Goal: Task Accomplishment & Management: Manage account settings

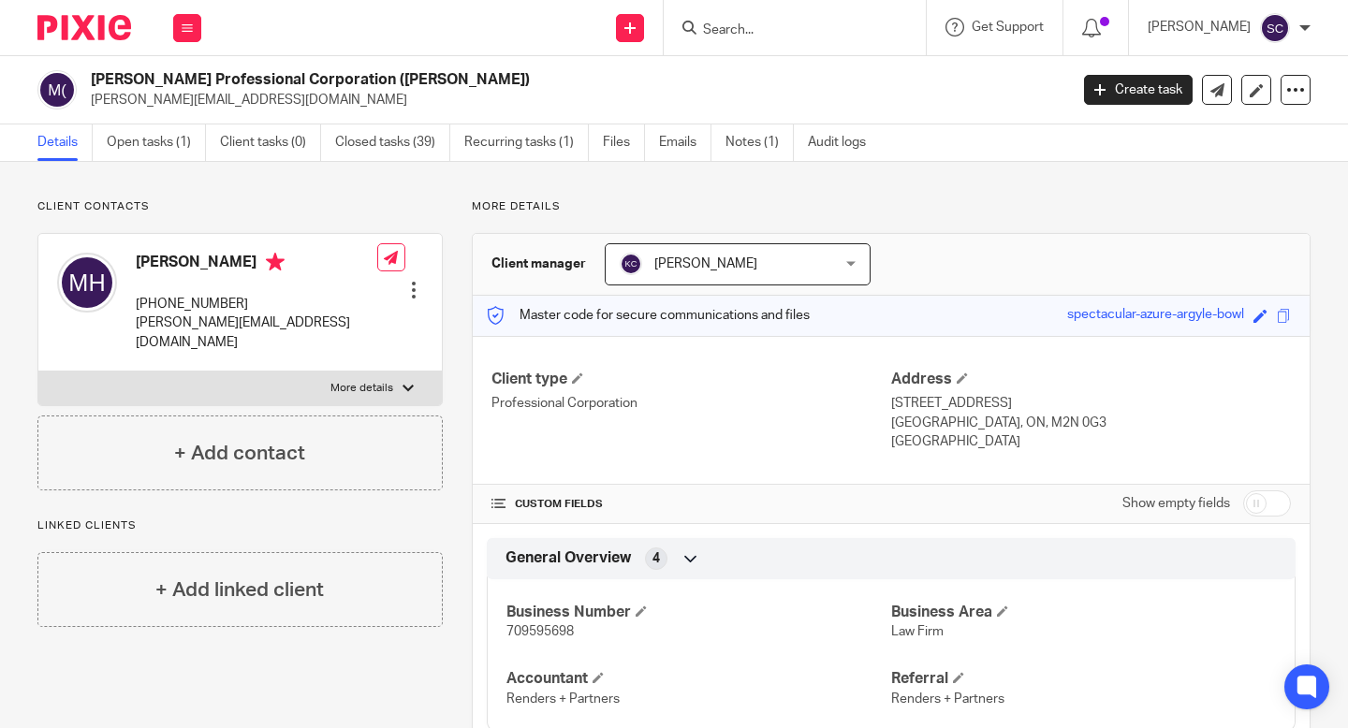
click at [986, 96] on p "[PERSON_NAME][EMAIL_ADDRESS][DOMAIN_NAME]" at bounding box center [573, 100] width 965 height 19
click at [745, 153] on link "Notes (1)" at bounding box center [760, 143] width 68 height 37
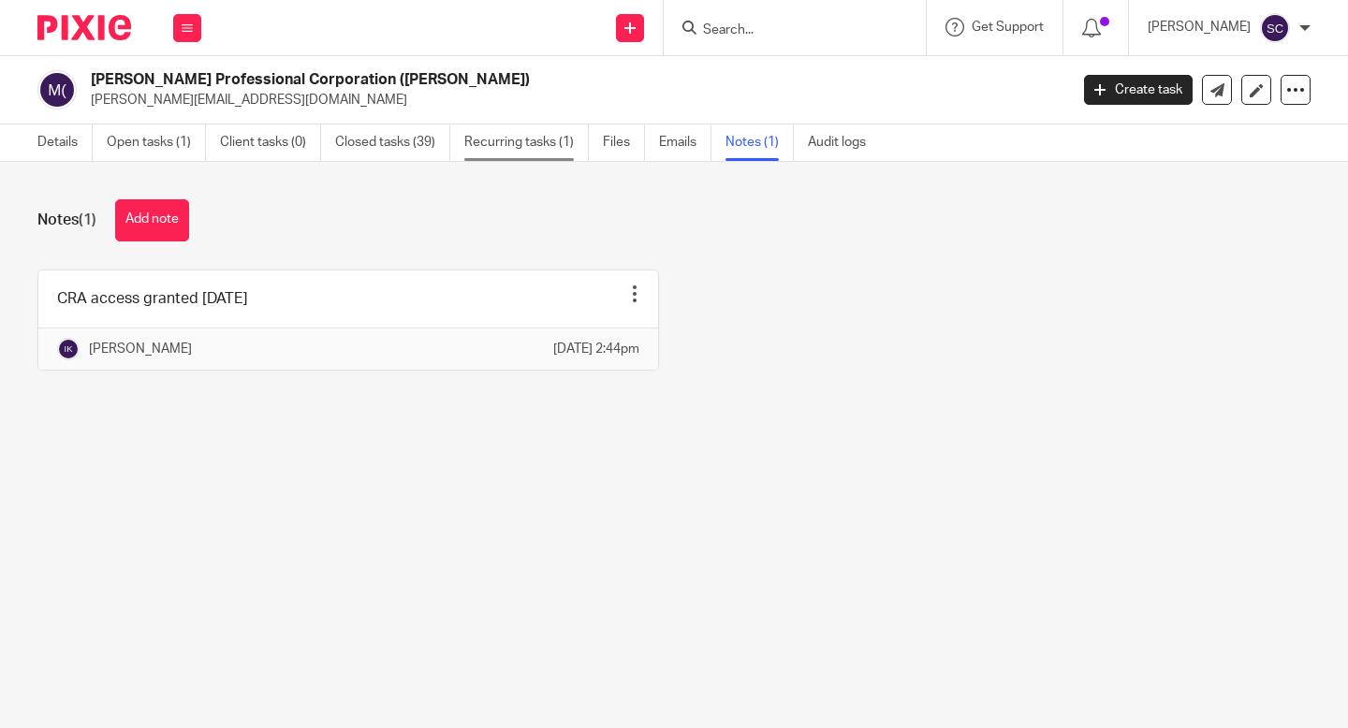
click at [547, 146] on link "Recurring tasks (1)" at bounding box center [526, 143] width 125 height 37
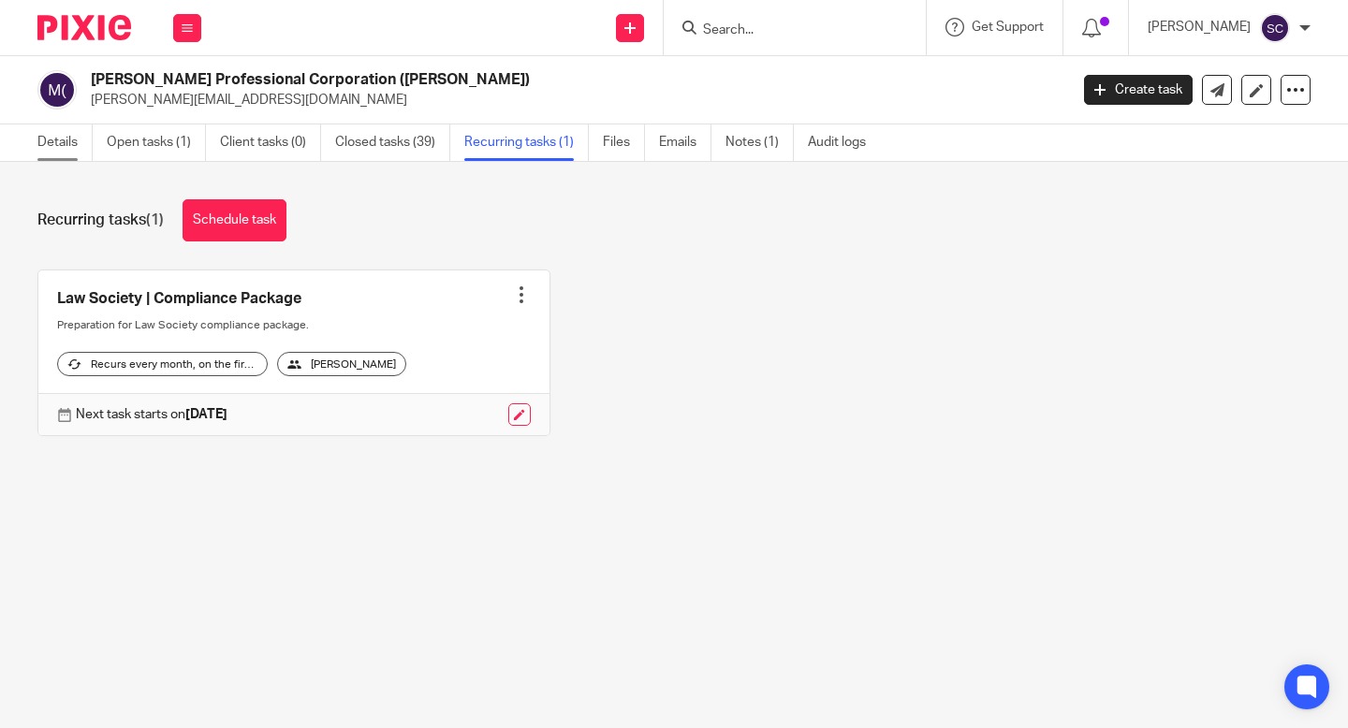
click at [65, 135] on link "Details" at bounding box center [64, 143] width 55 height 37
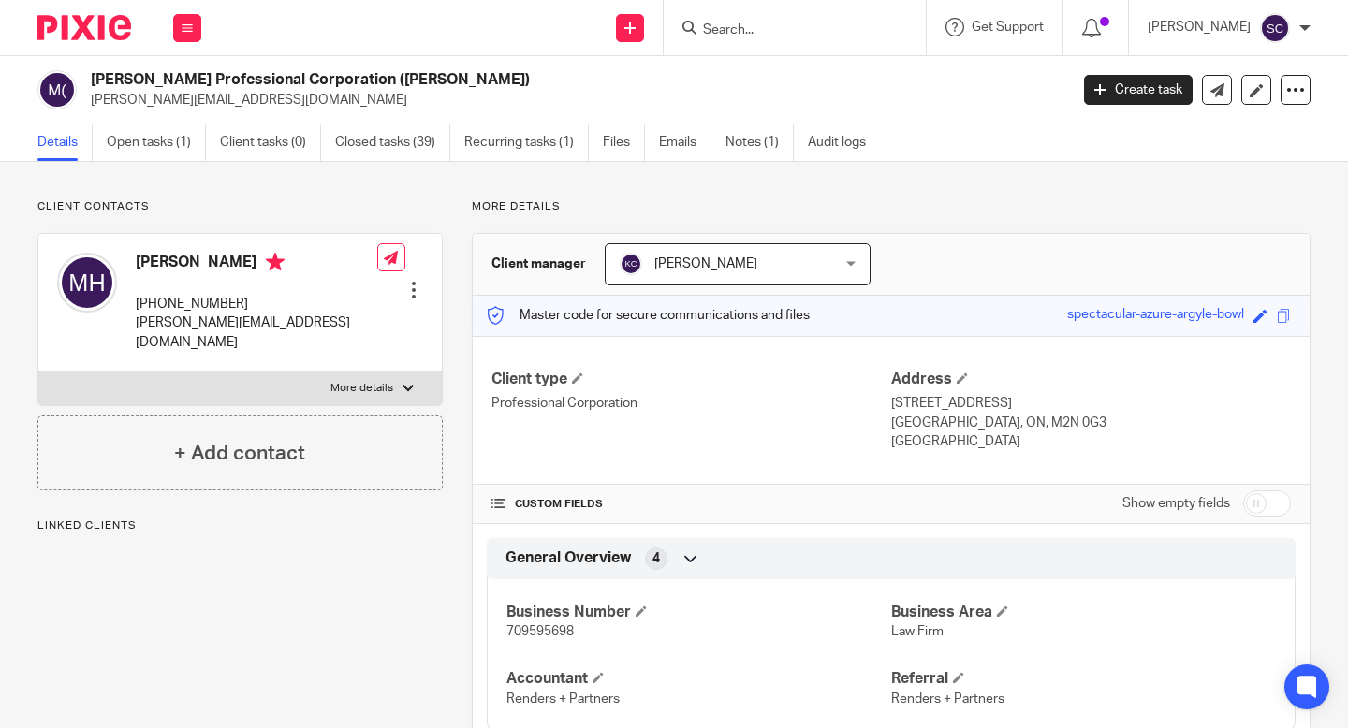
click at [109, 20] on img at bounding box center [84, 27] width 94 height 25
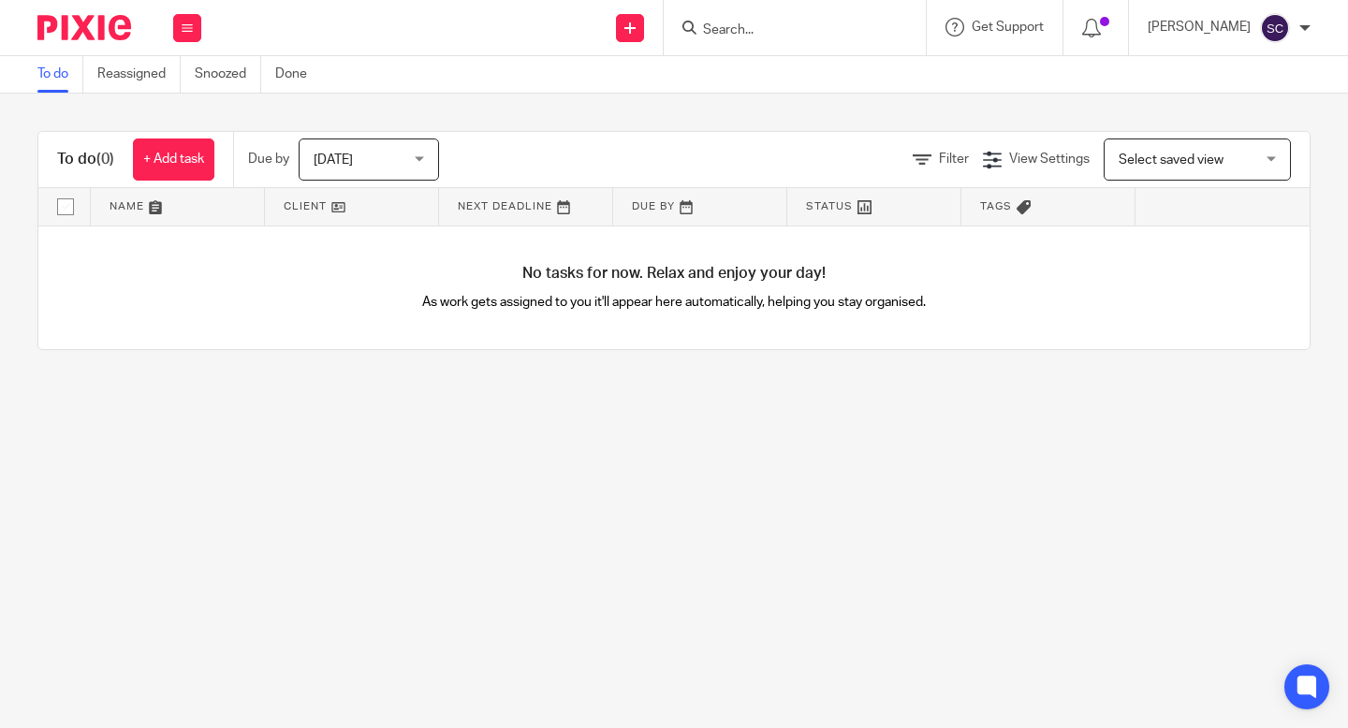
click at [355, 164] on span "[DATE]" at bounding box center [363, 159] width 99 height 39
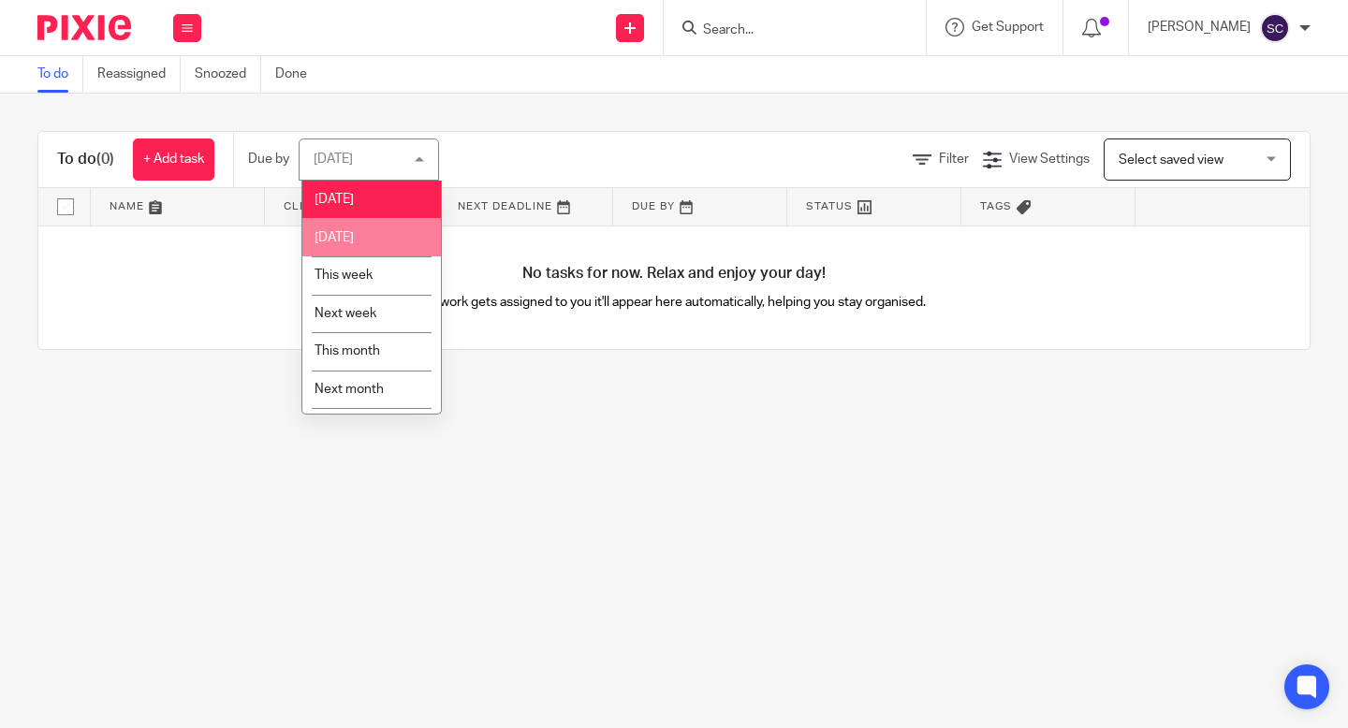
click at [1041, 84] on div "To do Reassigned Snoozed Done" at bounding box center [674, 74] width 1348 height 37
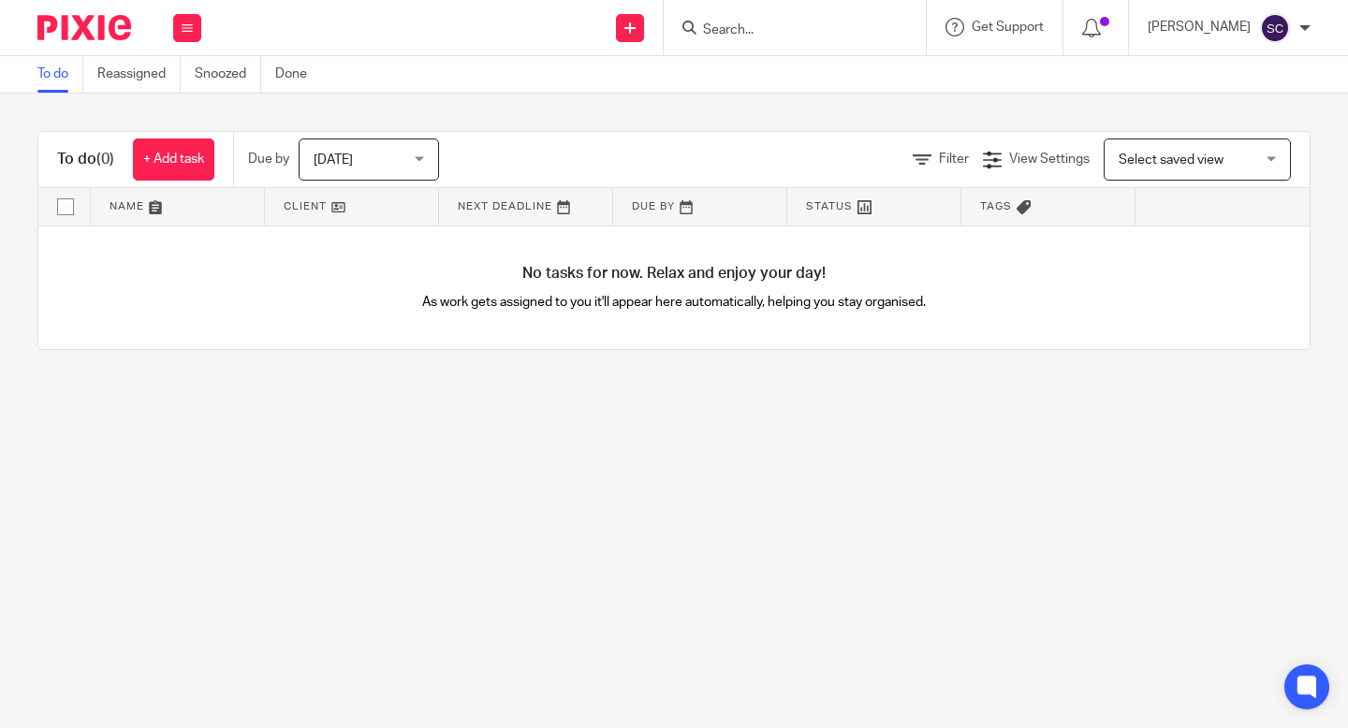
click at [390, 167] on span "Today" at bounding box center [363, 159] width 99 height 39
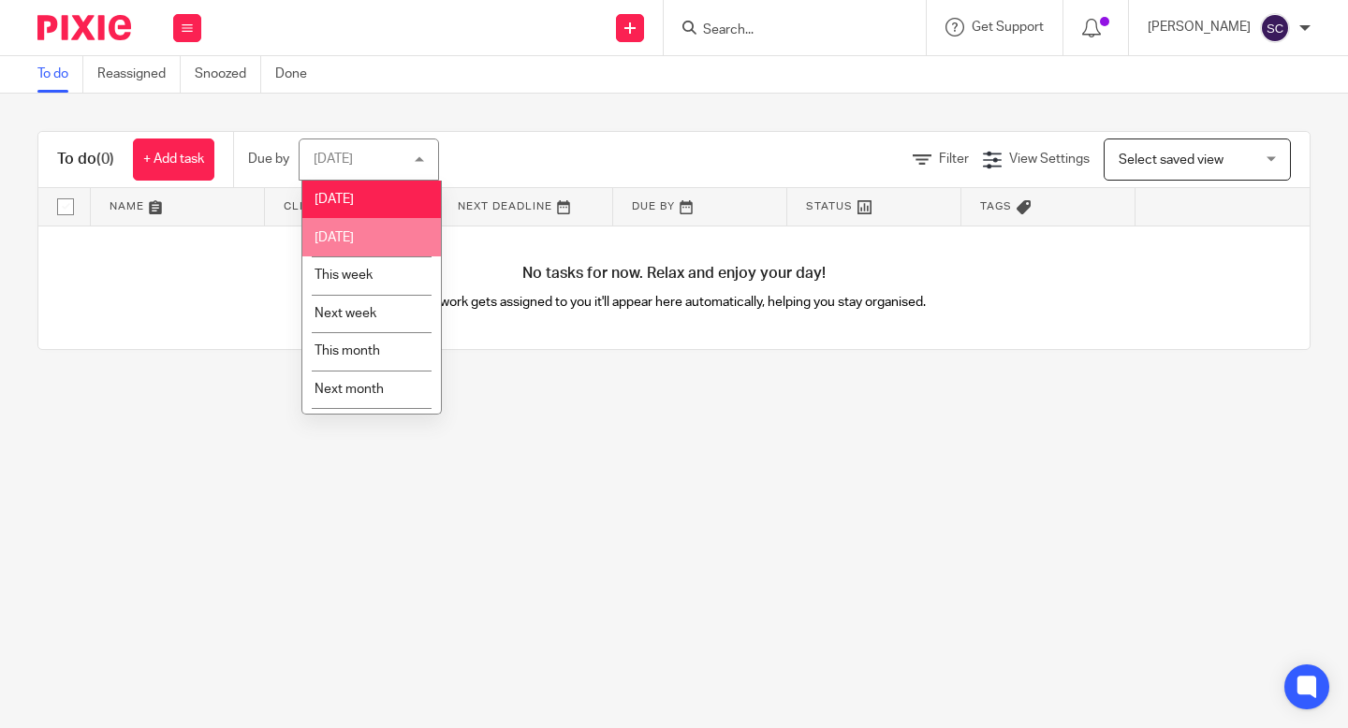
click at [727, 116] on div "To do (0) + Add task Due by Today Today Today Tomorrow This week Next week This…" at bounding box center [674, 241] width 1348 height 294
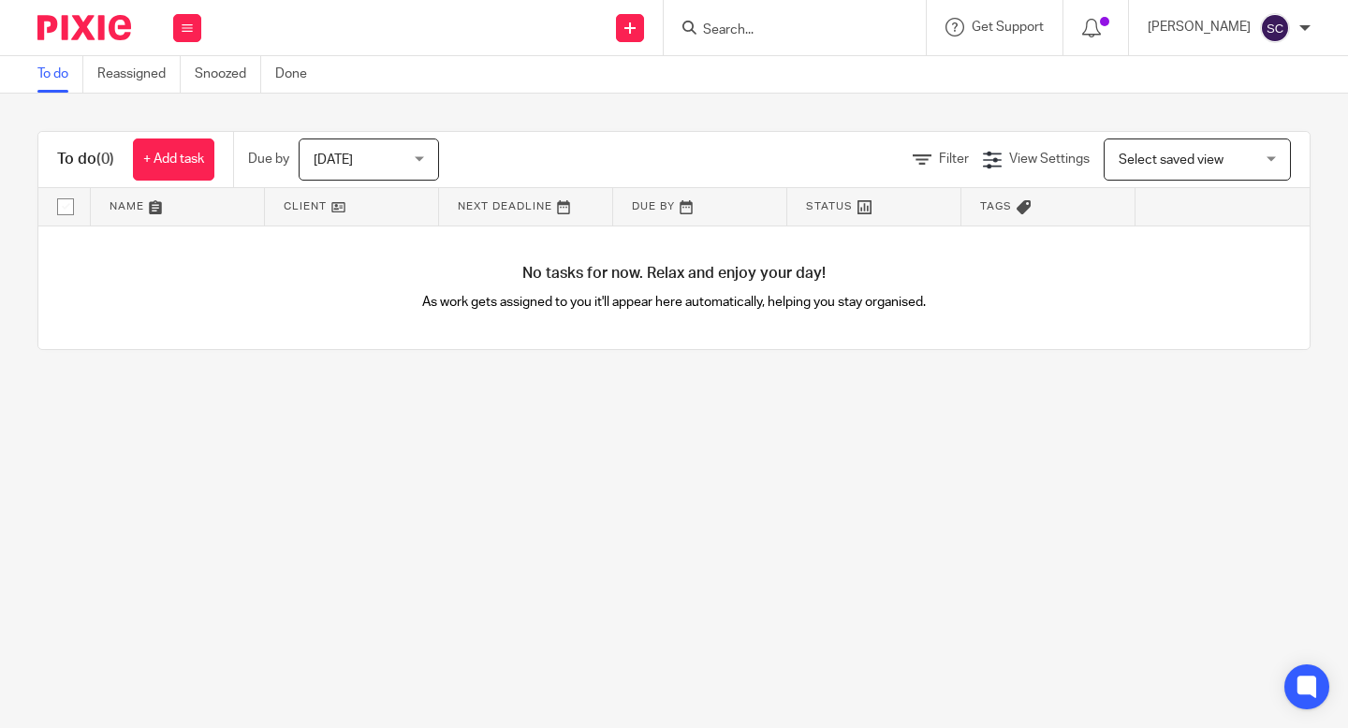
click at [335, 155] on span "Today" at bounding box center [333, 160] width 39 height 13
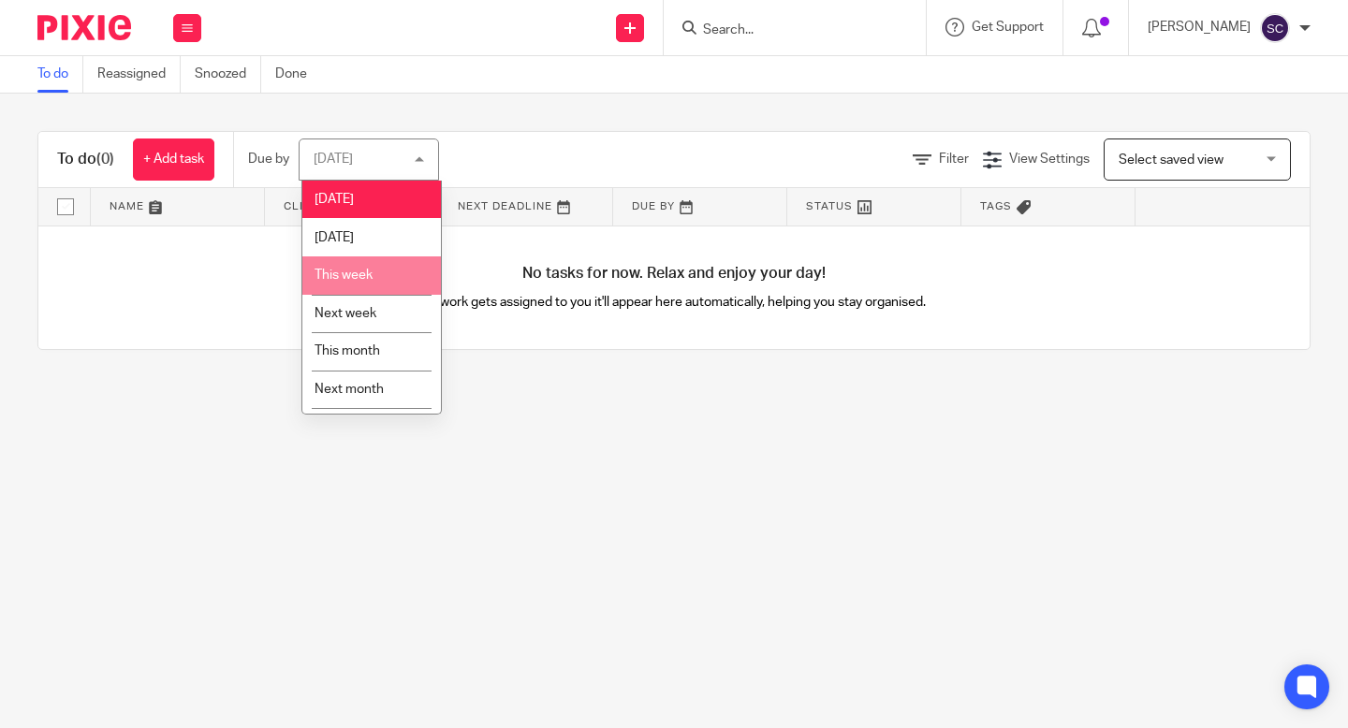
click at [392, 273] on li "This week" at bounding box center [371, 276] width 139 height 38
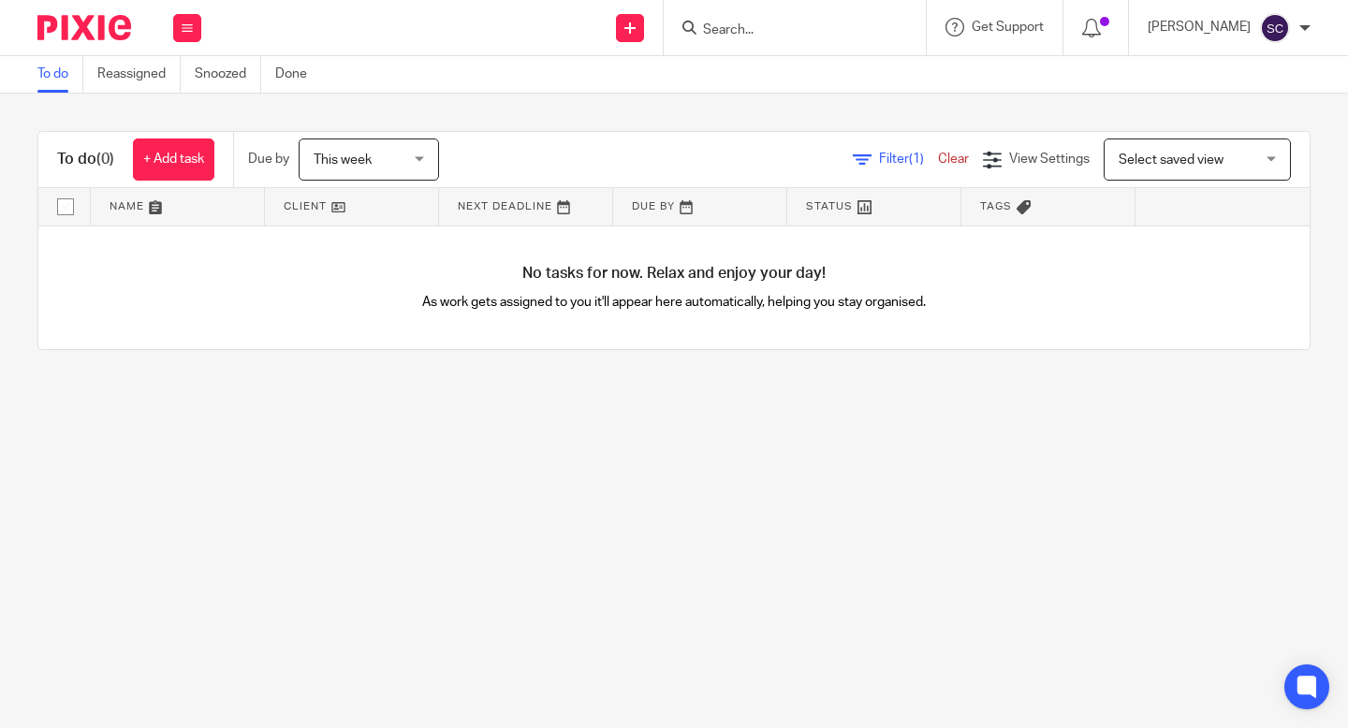
click at [413, 163] on span "This week" at bounding box center [363, 159] width 99 height 39
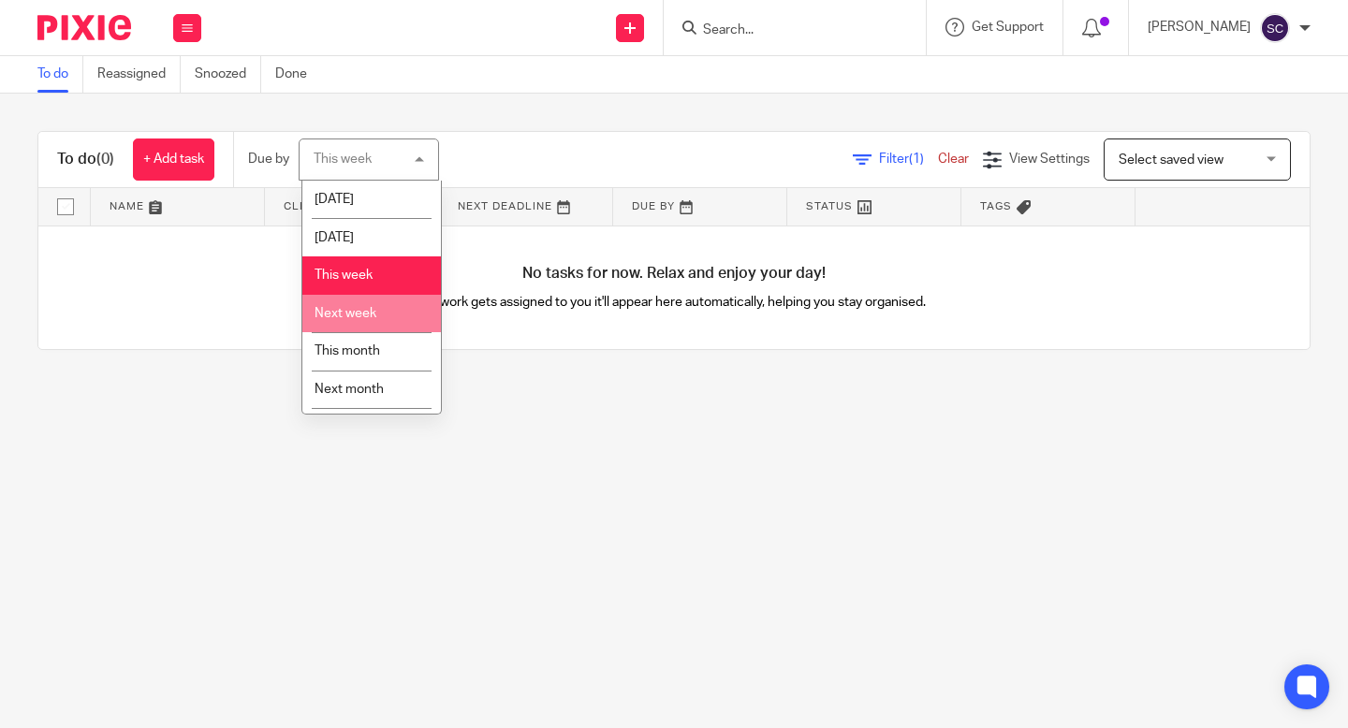
click at [405, 327] on li "Next week" at bounding box center [371, 314] width 139 height 38
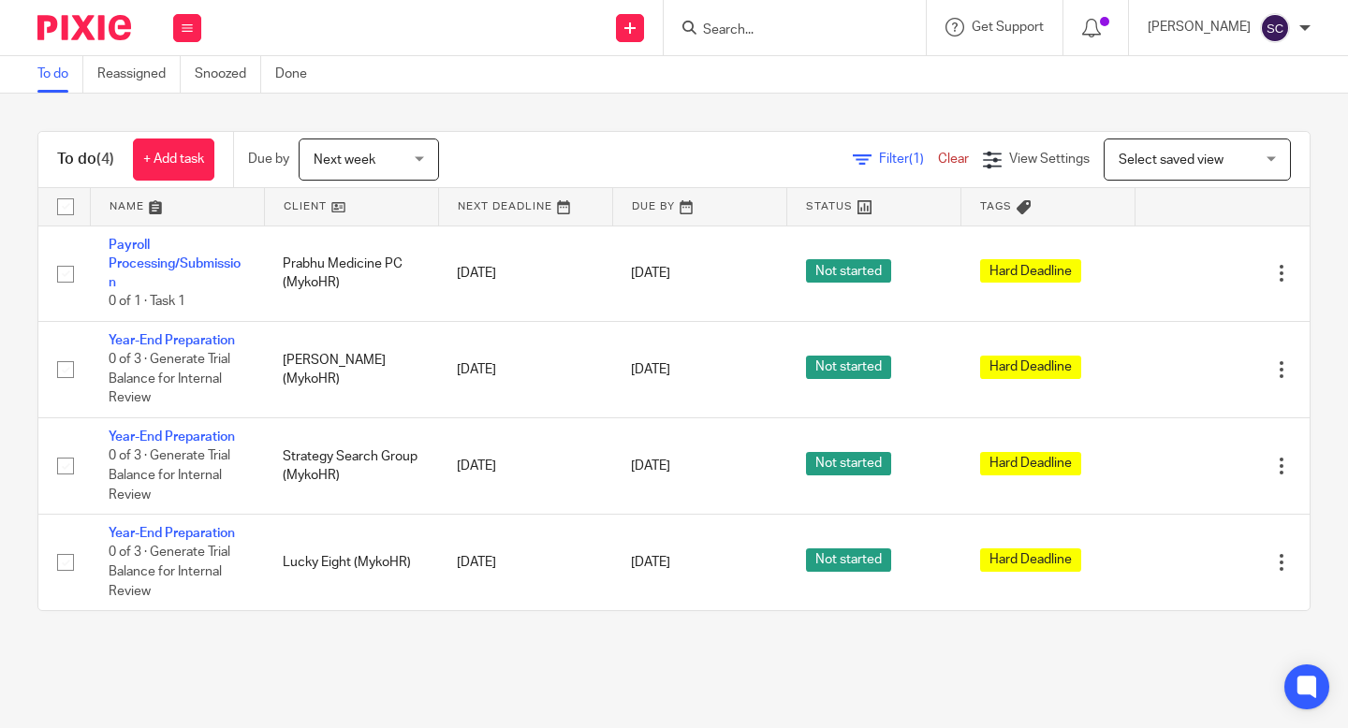
click at [1136, 684] on main "To do Reassigned Snoozed Done To do (4) + Add task Due by Next week Next week T…" at bounding box center [674, 364] width 1348 height 728
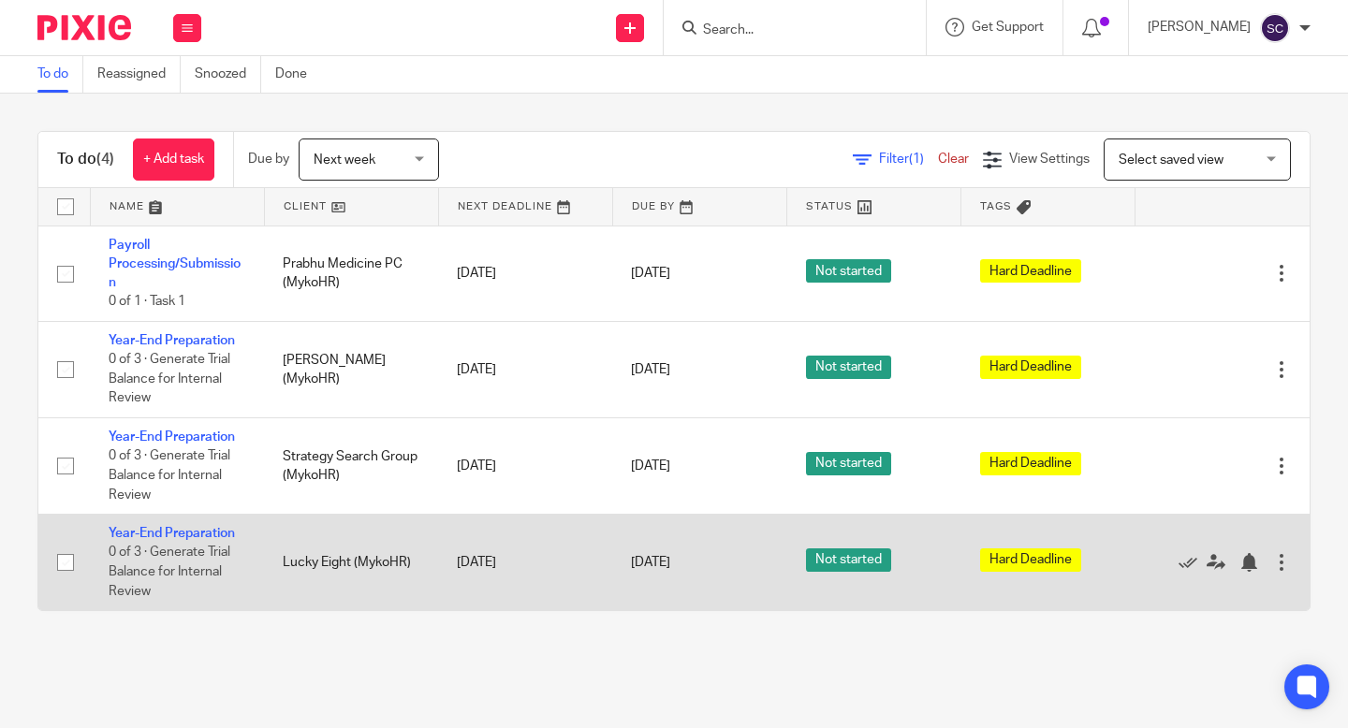
click at [1273, 572] on div at bounding box center [1282, 562] width 19 height 19
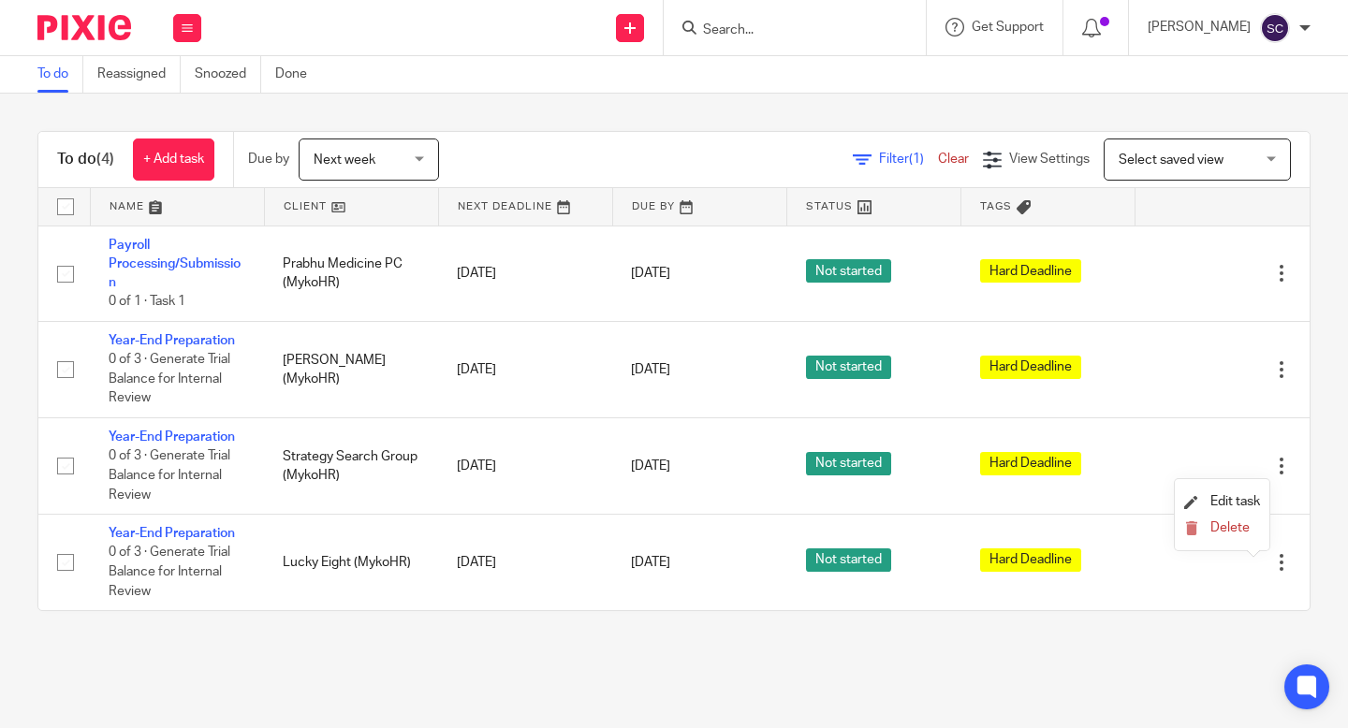
click at [1316, 499] on div "To do (4) + Add task Due by Next week Next week Today Tomorrow This week Next w…" at bounding box center [674, 371] width 1348 height 555
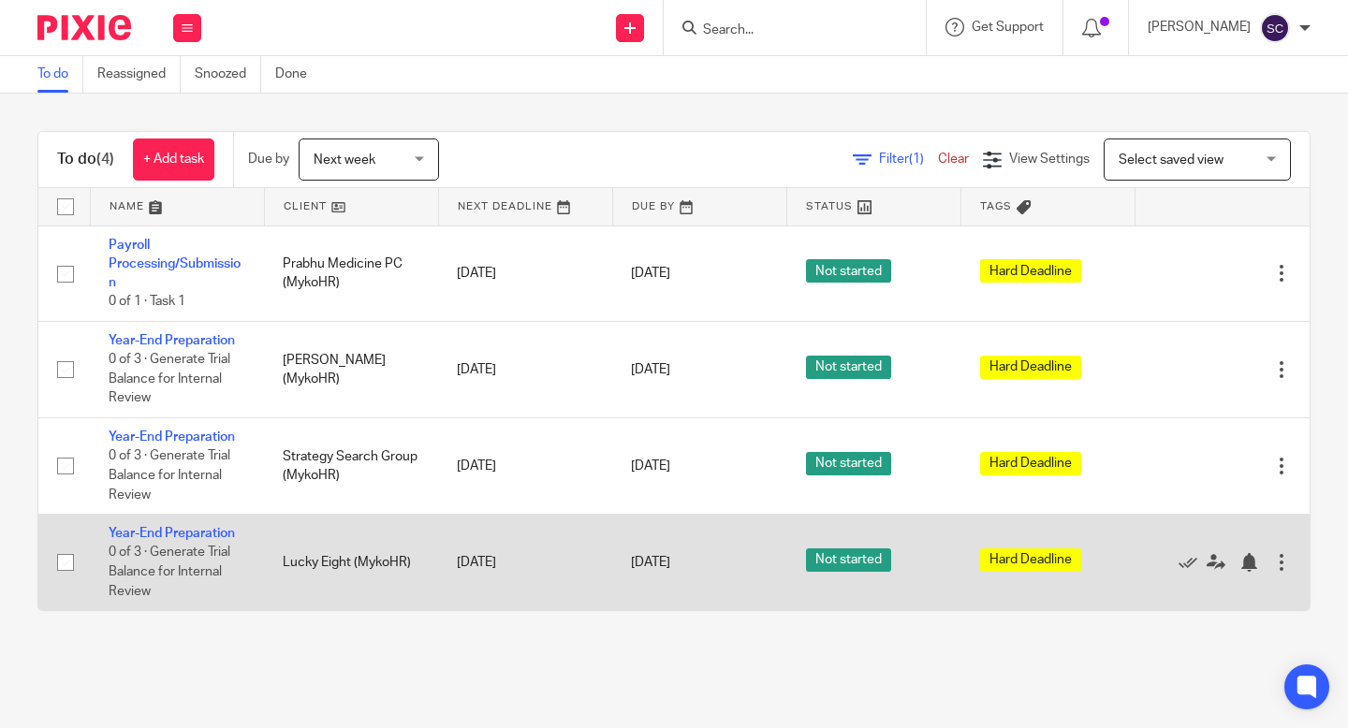
click at [1273, 572] on div at bounding box center [1282, 562] width 19 height 19
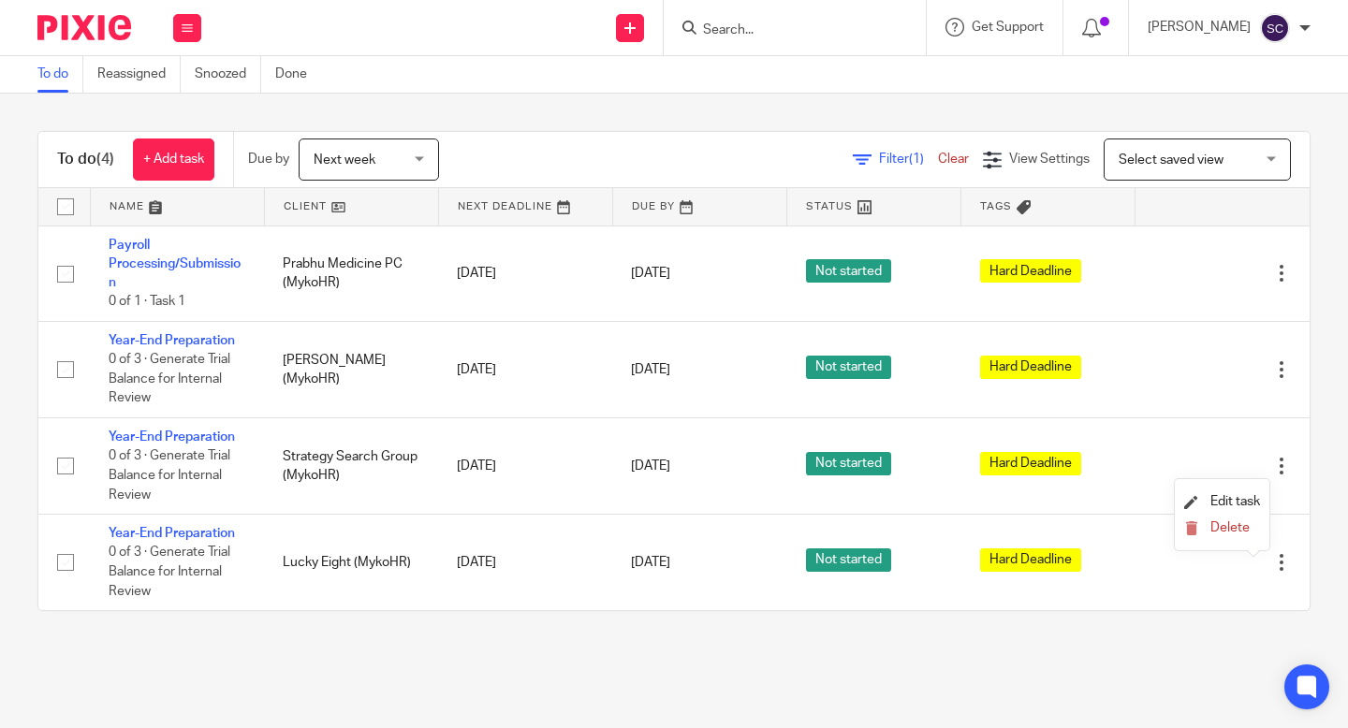
click at [1291, 524] on div "To do (4) + Add task Due by Next week Next week Today Tomorrow This week Next w…" at bounding box center [674, 371] width 1348 height 555
click at [623, 167] on div "Filter (1) Clear View Settings View Settings (1) Filters Clear Save Manage save…" at bounding box center [891, 160] width 838 height 42
click at [464, 4] on div "Send new email Create task Add client Request signature Get Support Contact via…" at bounding box center [784, 27] width 1128 height 55
